Goal: Information Seeking & Learning: Learn about a topic

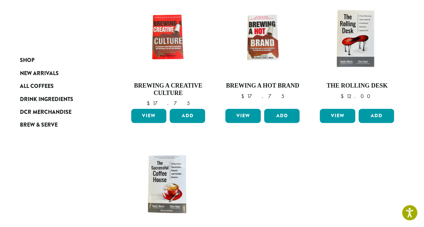
scroll to position [119, 0]
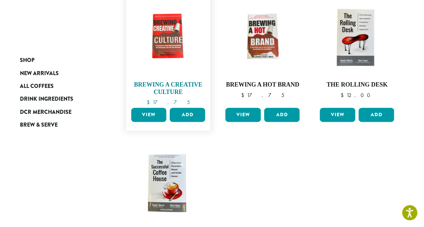
click at [165, 53] on img at bounding box center [168, 37] width 78 height 78
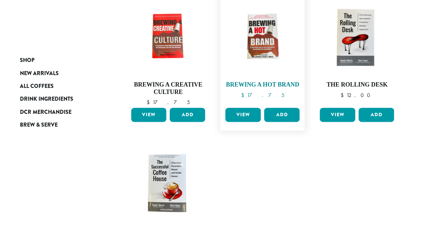
scroll to position [119, 0]
click at [256, 56] on img at bounding box center [262, 37] width 78 height 78
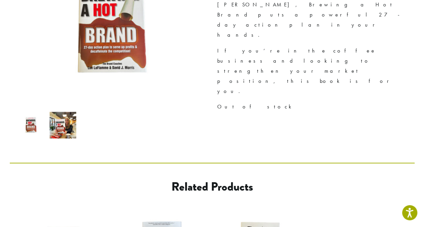
scroll to position [121, 0]
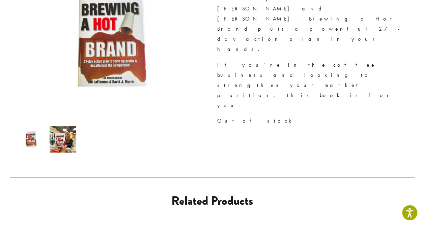
click at [67, 143] on img at bounding box center [63, 139] width 27 height 27
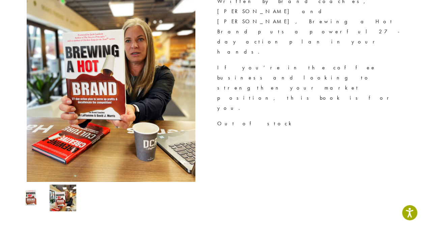
scroll to position [119, 0]
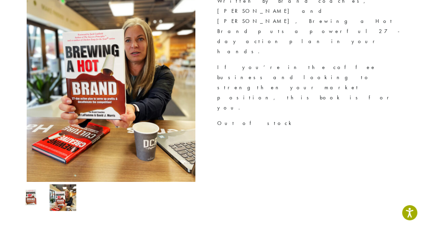
click at [28, 195] on img at bounding box center [31, 197] width 27 height 27
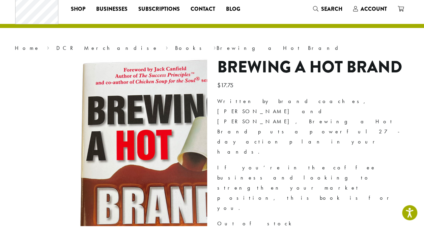
scroll to position [19, 0]
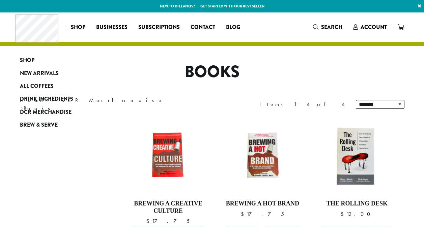
scroll to position [119, 0]
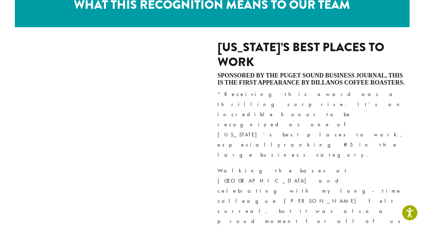
scroll to position [962, 0]
